Goal: Task Accomplishment & Management: Manage account settings

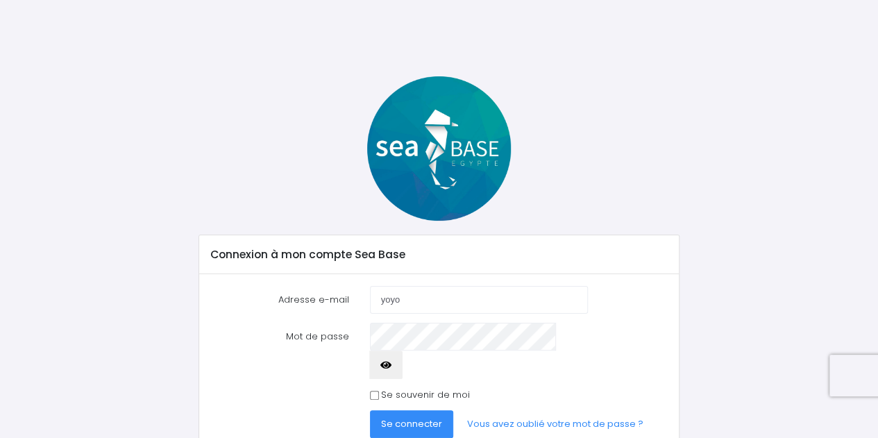
type input "[EMAIL_ADDRESS][DOMAIN_NAME]"
click at [403, 350] on button "button" at bounding box center [385, 364] width 33 height 28
click at [513, 410] on link "Vous avez oublié votre mot de passe ?" at bounding box center [555, 424] width 198 height 28
click at [414, 417] on span "Se connecter" at bounding box center [411, 423] width 61 height 13
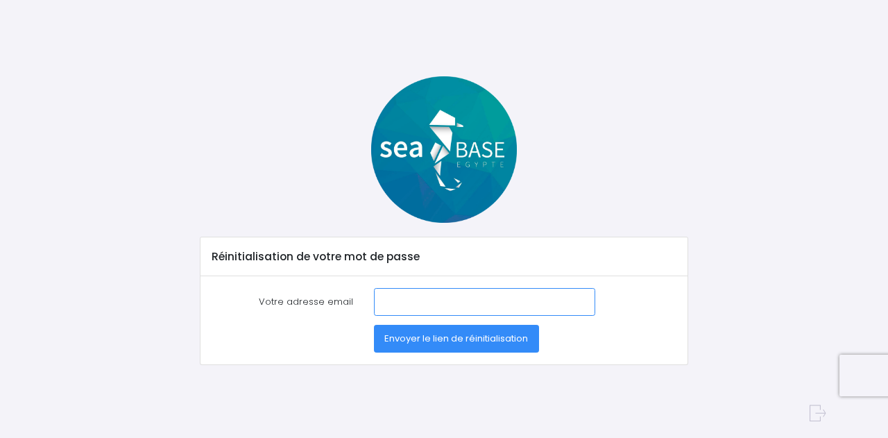
click at [444, 309] on input "Votre adresse email" at bounding box center [484, 302] width 221 height 28
click at [464, 338] on span "Envoyer le lien de réinitialisation" at bounding box center [456, 338] width 144 height 13
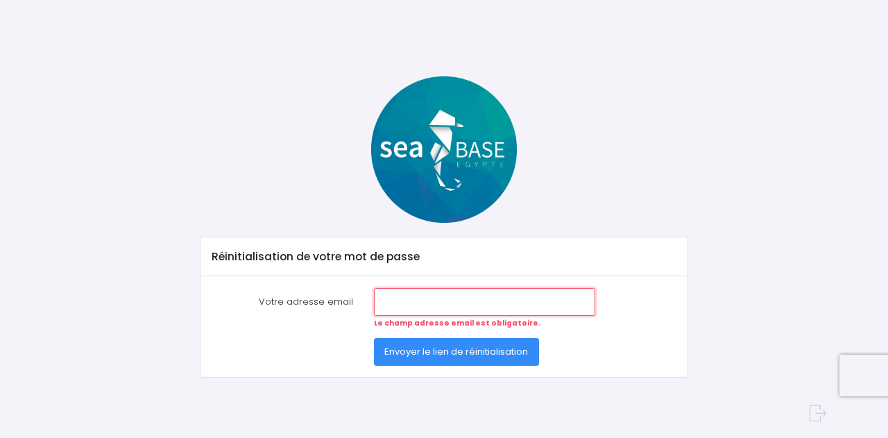
click at [457, 305] on input "Votre adresse email" at bounding box center [484, 302] width 221 height 28
type input "[EMAIL_ADDRESS][DOMAIN_NAME]"
click at [459, 350] on span "Envoyer le lien de réinitialisation" at bounding box center [456, 351] width 144 height 13
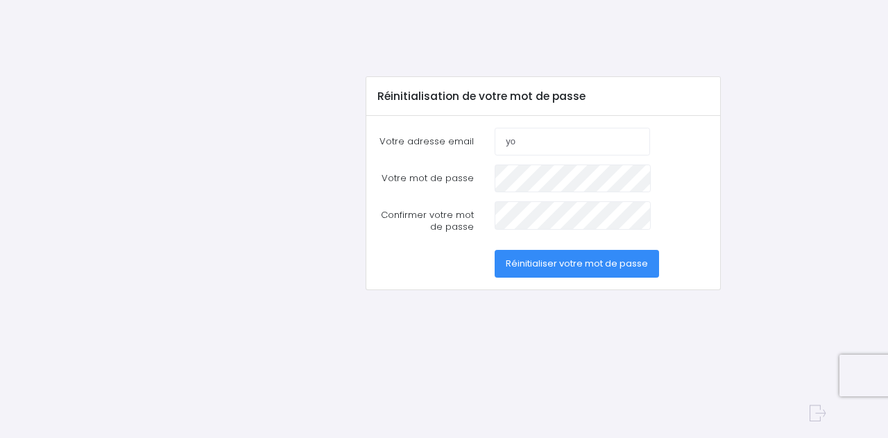
type input "[EMAIL_ADDRESS][DOMAIN_NAME]"
click at [566, 264] on span "Réinitialiser votre mot de passe" at bounding box center [577, 263] width 142 height 13
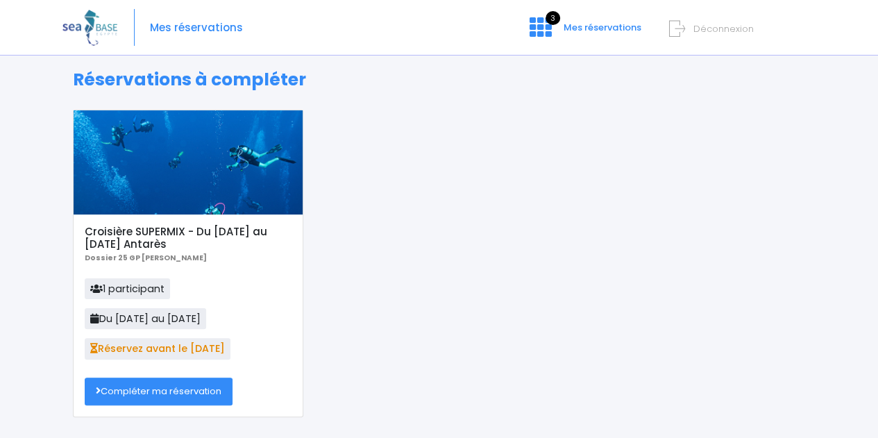
scroll to position [7, 0]
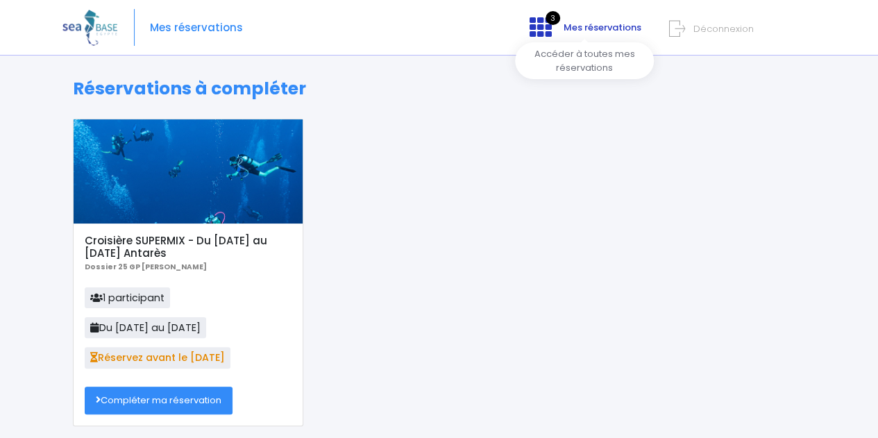
click at [548, 24] on icon at bounding box center [541, 27] width 22 height 22
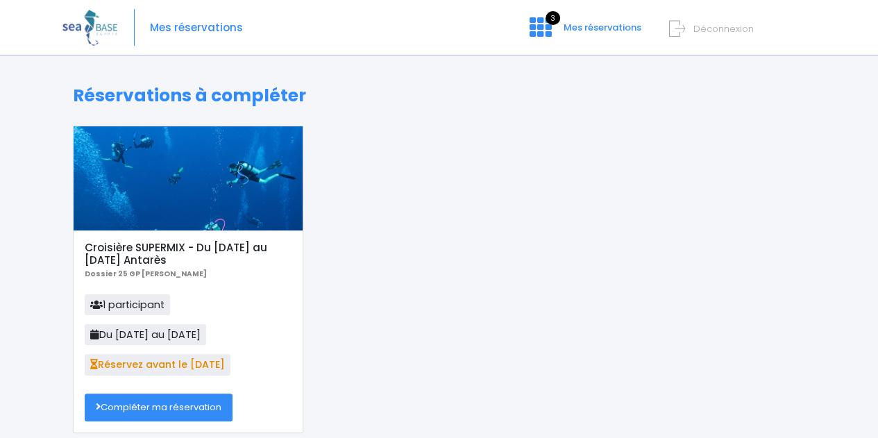
click at [169, 259] on h5 "Croisière SUPERMIX - Du [DATE] au [DATE] Antarès" at bounding box center [188, 254] width 206 height 25
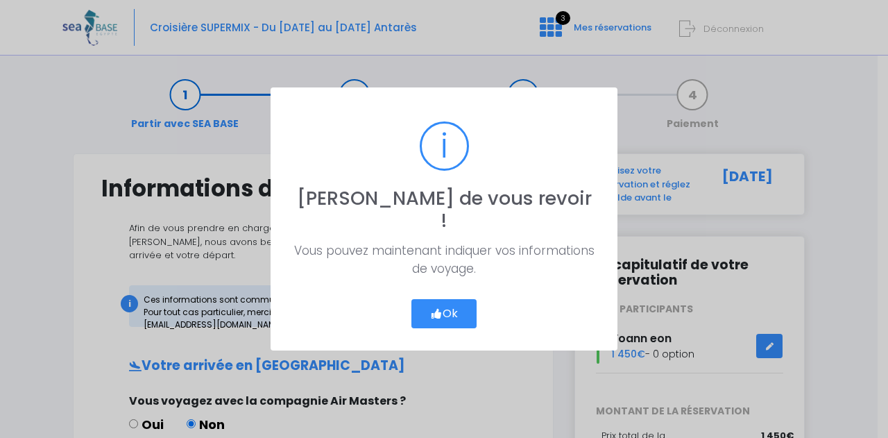
click at [448, 308] on button "Ok" at bounding box center [444, 313] width 65 height 29
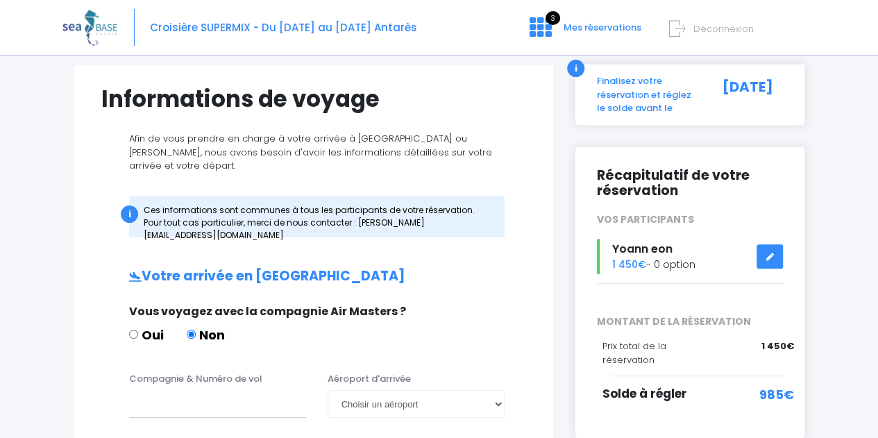
scroll to position [93, 0]
